Goal: Task Accomplishment & Management: Use online tool/utility

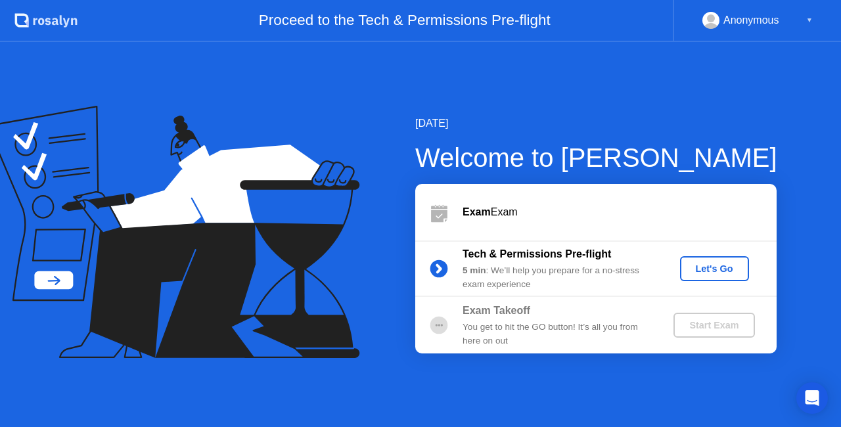
click at [713, 269] on div "Let's Go" at bounding box center [714, 268] width 58 height 11
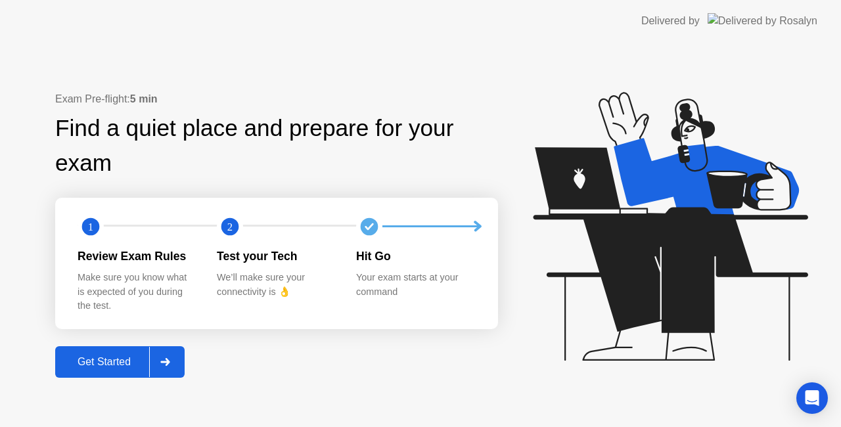
click at [165, 369] on div at bounding box center [165, 362] width 32 height 30
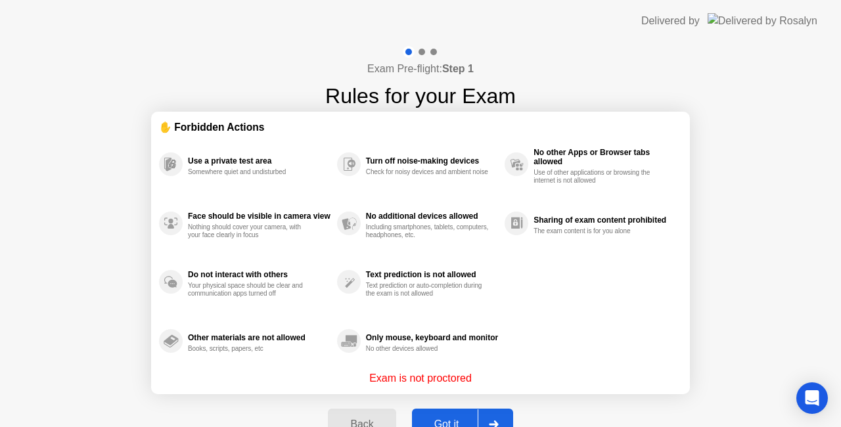
click at [461, 418] on div "Got it" at bounding box center [447, 424] width 62 height 12
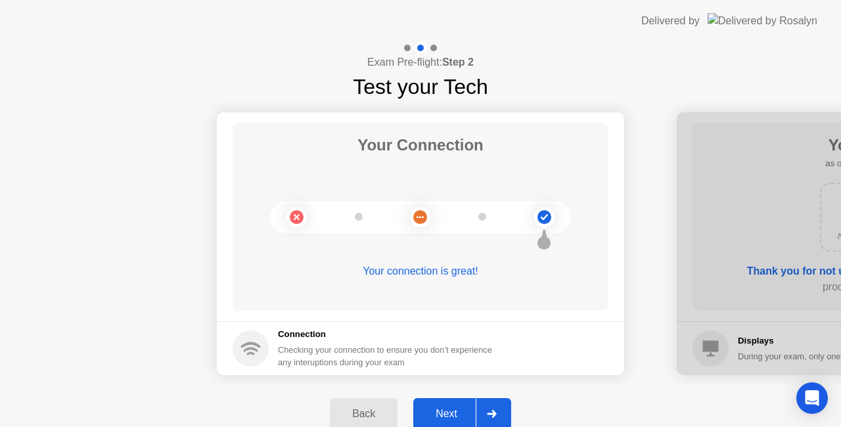
click at [486, 413] on div at bounding box center [492, 414] width 32 height 30
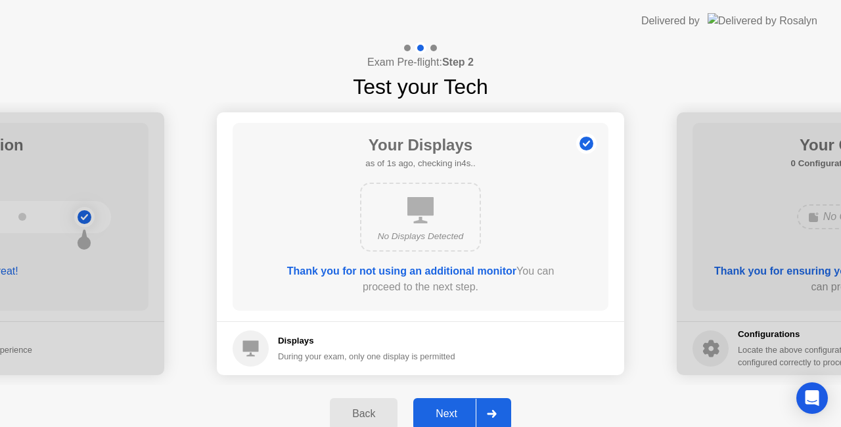
click at [495, 414] on icon at bounding box center [491, 414] width 9 height 8
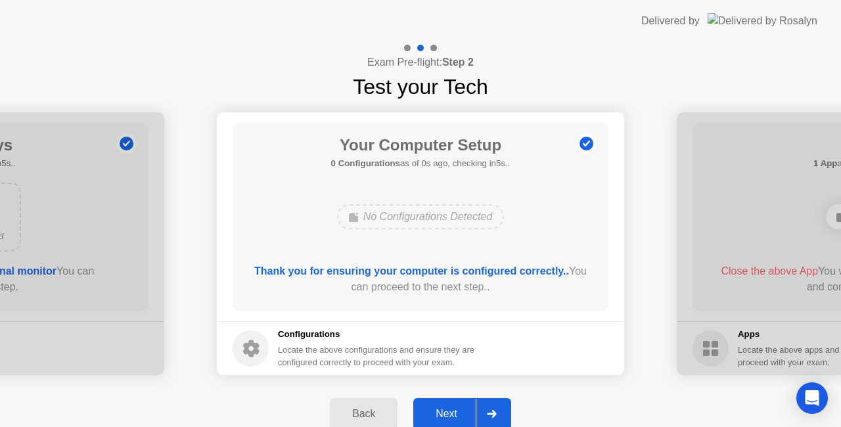
click at [495, 414] on icon at bounding box center [491, 414] width 9 height 8
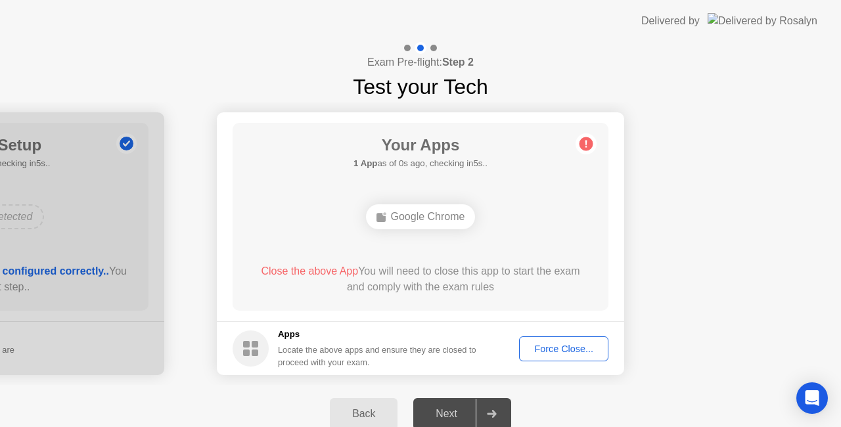
click at [560, 344] on div "Force Close..." at bounding box center [564, 349] width 80 height 11
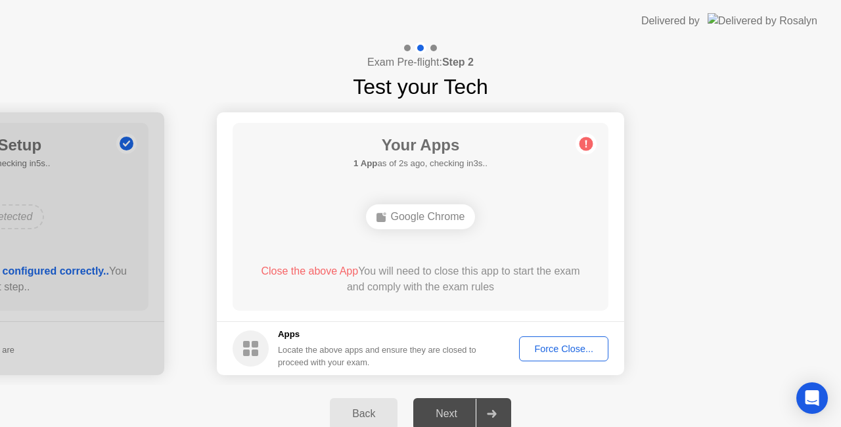
click at [591, 144] on circle at bounding box center [586, 144] width 14 height 14
click at [585, 146] on circle at bounding box center [586, 144] width 14 height 14
click at [554, 351] on div "Force Close..." at bounding box center [564, 349] width 80 height 11
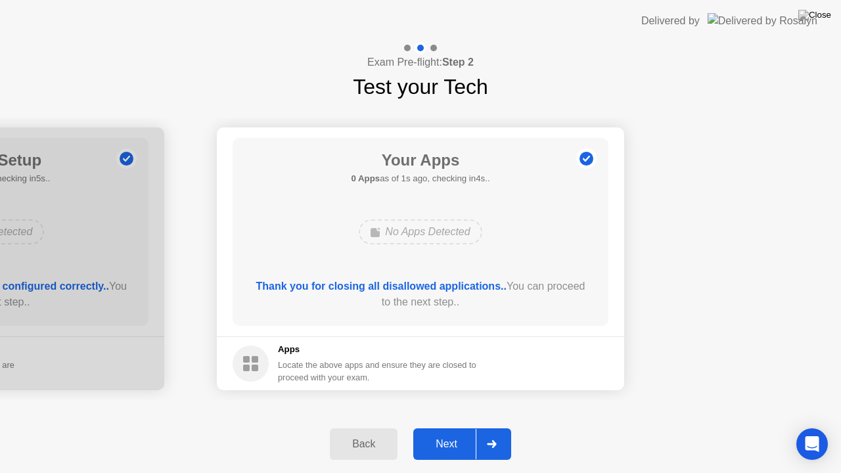
click at [470, 426] on div "Next" at bounding box center [446, 444] width 58 height 12
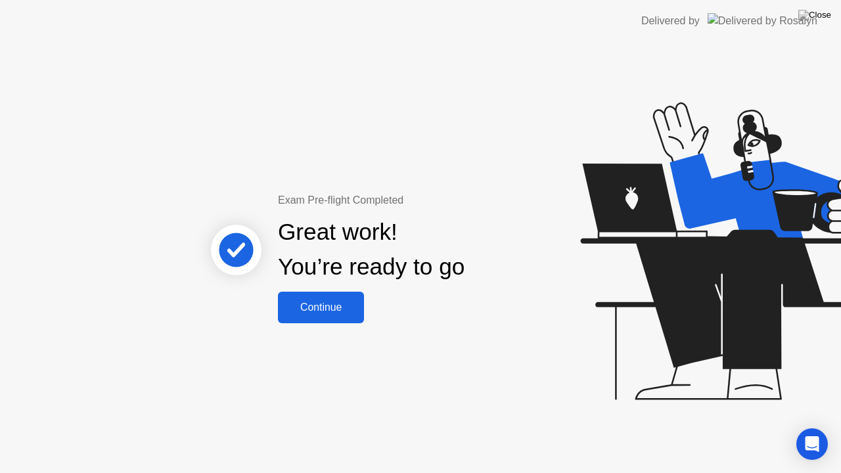
click at [337, 311] on div "Continue" at bounding box center [321, 308] width 78 height 12
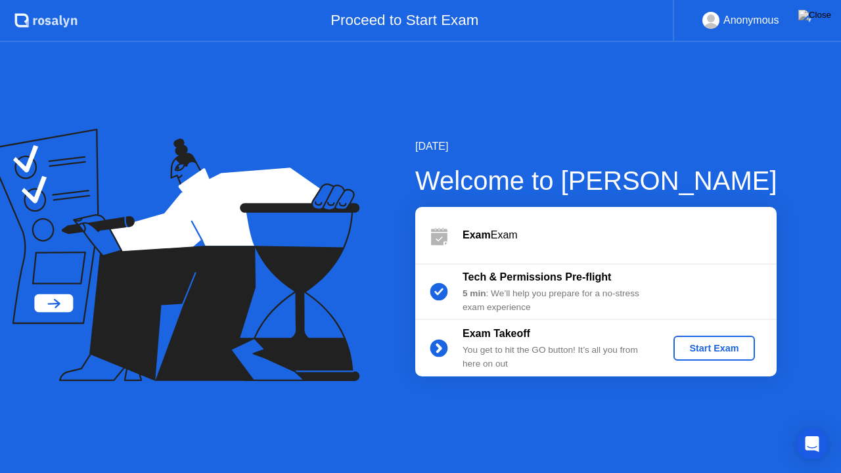
click at [729, 353] on div "Start Exam" at bounding box center [714, 348] width 70 height 11
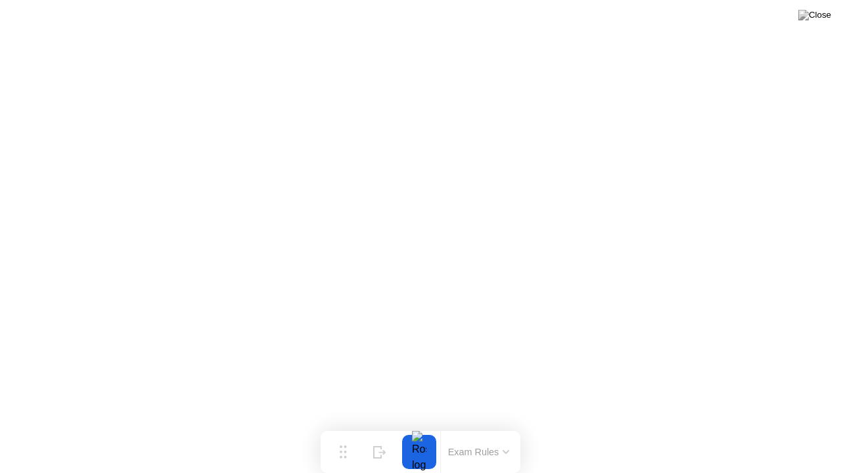
click at [503, 426] on icon at bounding box center [506, 452] width 7 height 4
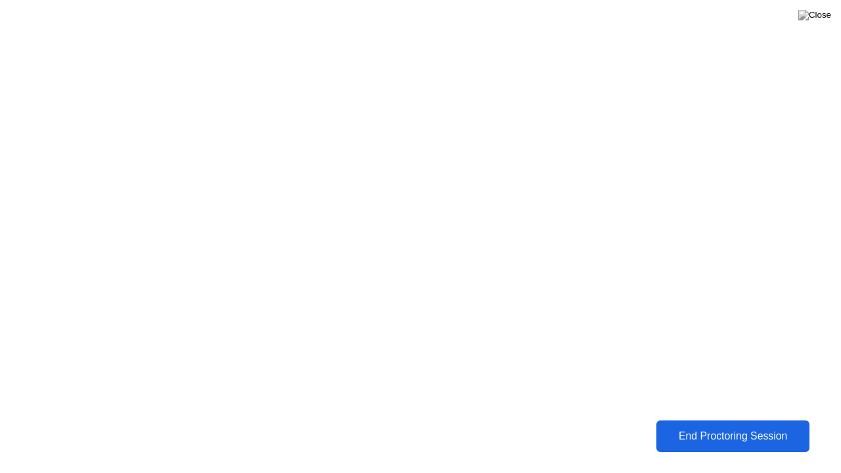
click at [694, 426] on div "End Proctoring Session" at bounding box center [733, 436] width 156 height 12
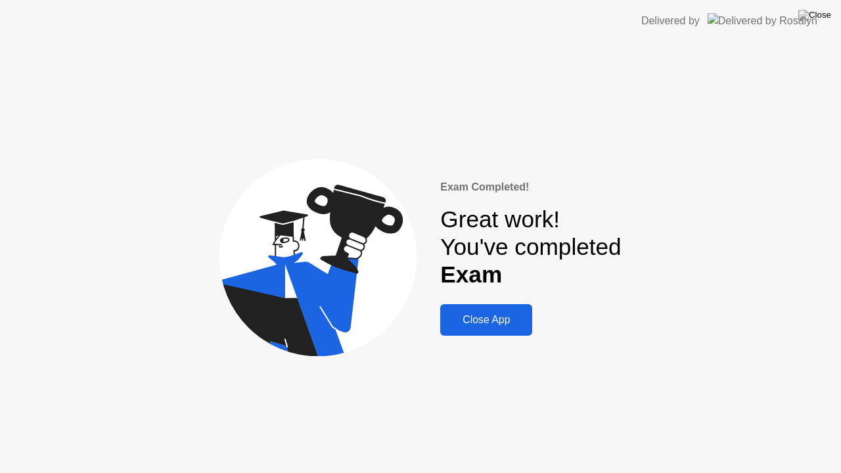
click at [489, 326] on div "Close App" at bounding box center [486, 320] width 84 height 12
